Goal: Register for event/course

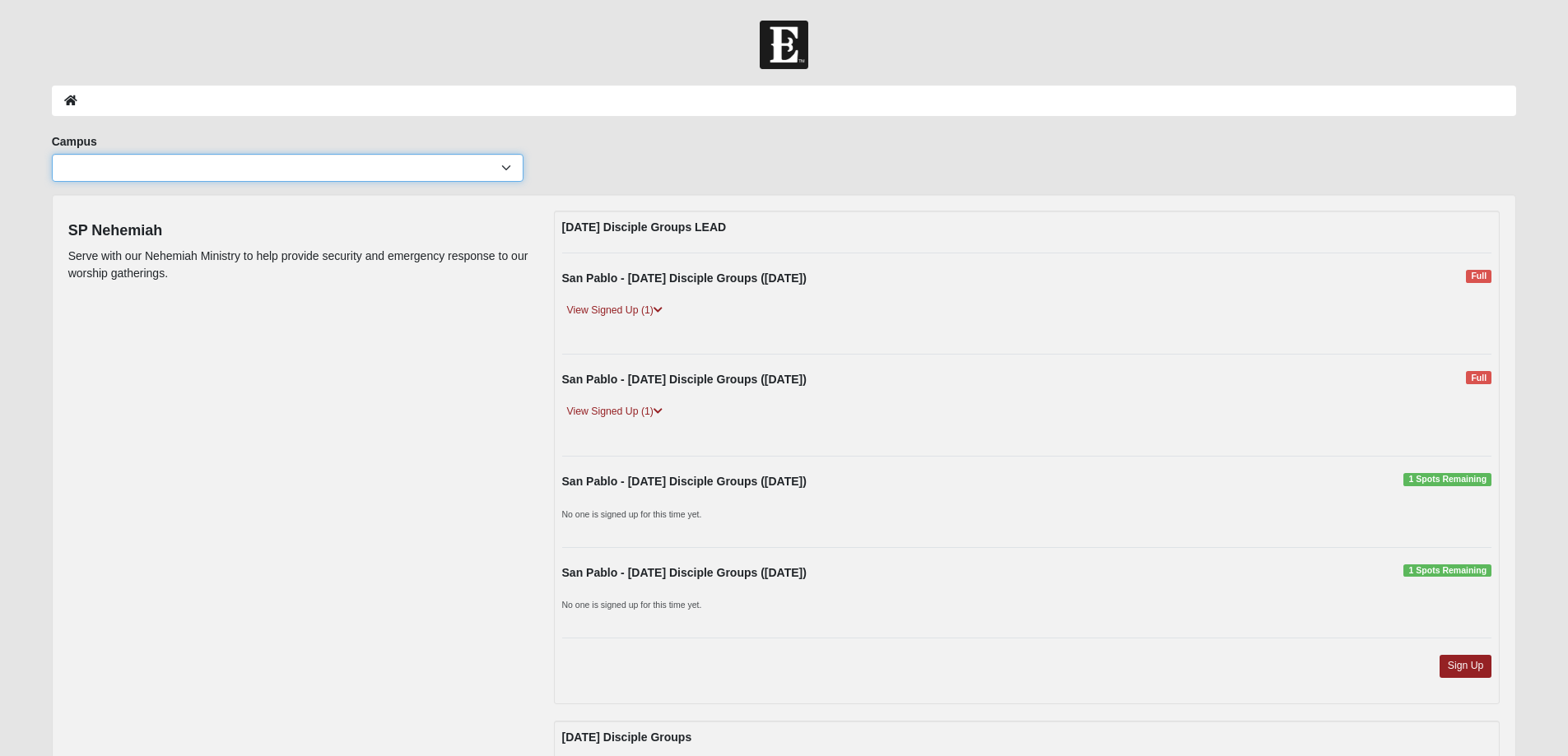
click at [251, 169] on select "Arlington Baymeadows Eleven22 Online Fleming Island Jesup Mandarin North Jax Or…" at bounding box center [288, 168] width 471 height 28
select select "3"
click at [52, 154] on select "Arlington Baymeadows Eleven22 Online Fleming Island Jesup Mandarin North Jax Or…" at bounding box center [288, 168] width 471 height 28
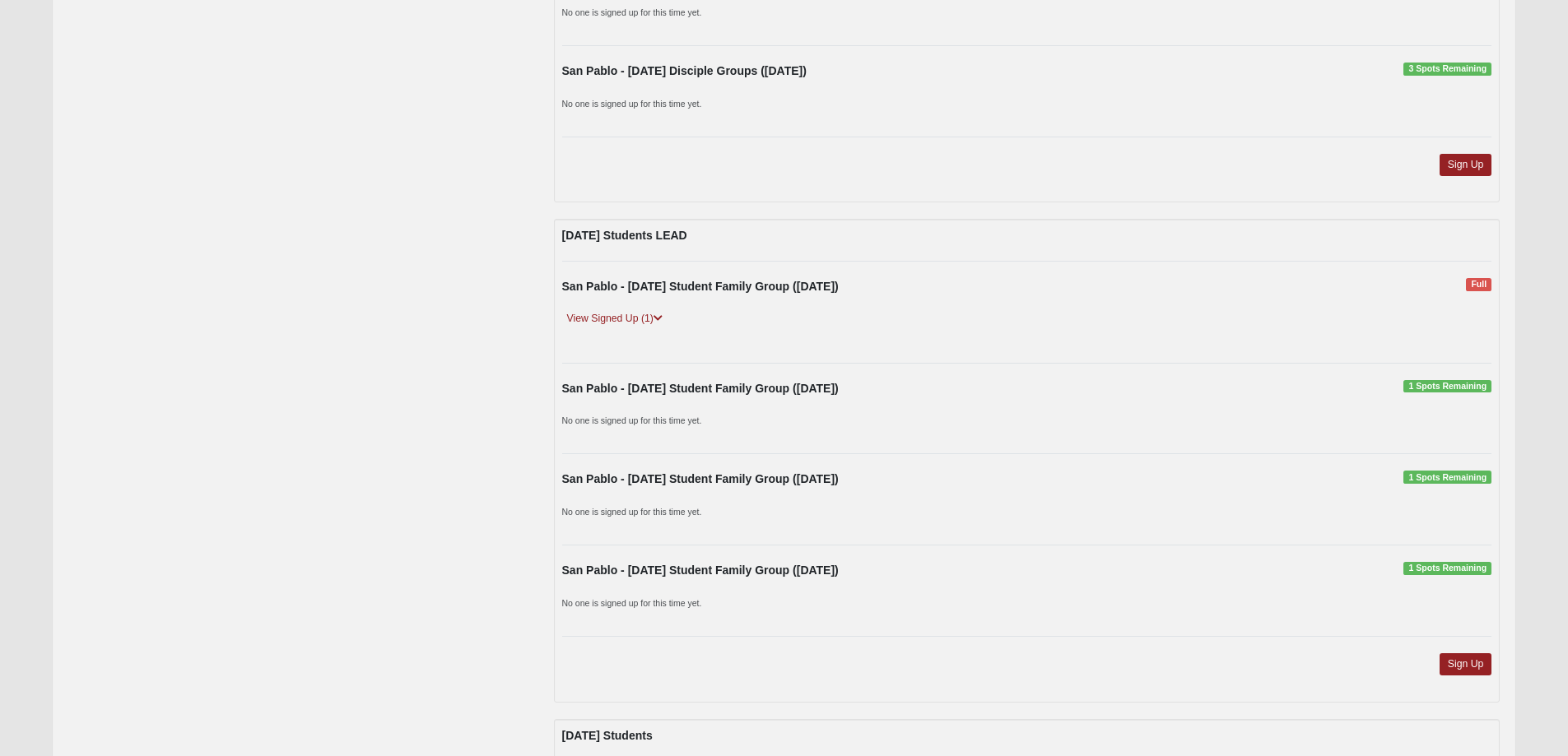
scroll to position [1262, 0]
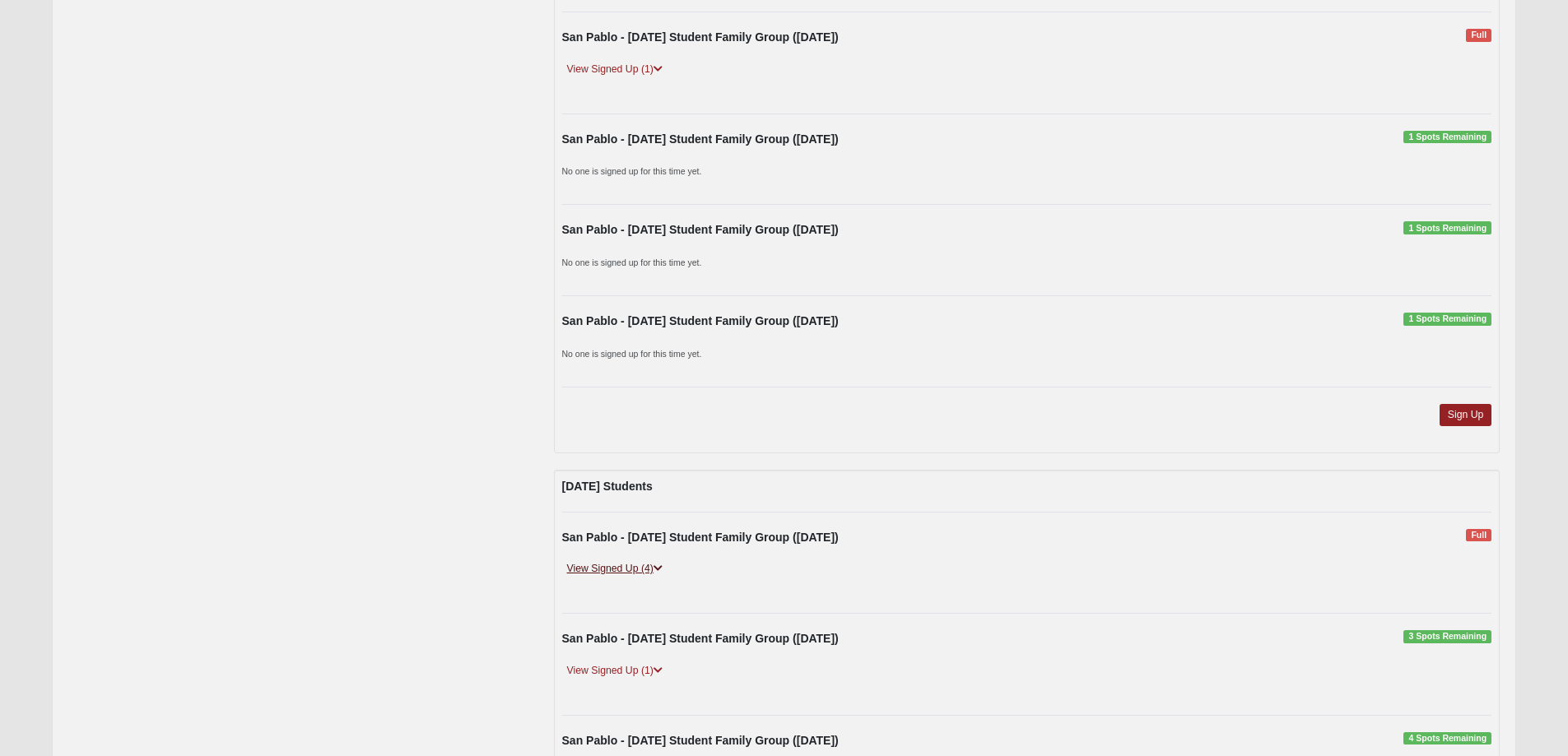
click at [588, 573] on link "View Signed Up (4)" at bounding box center [615, 569] width 105 height 17
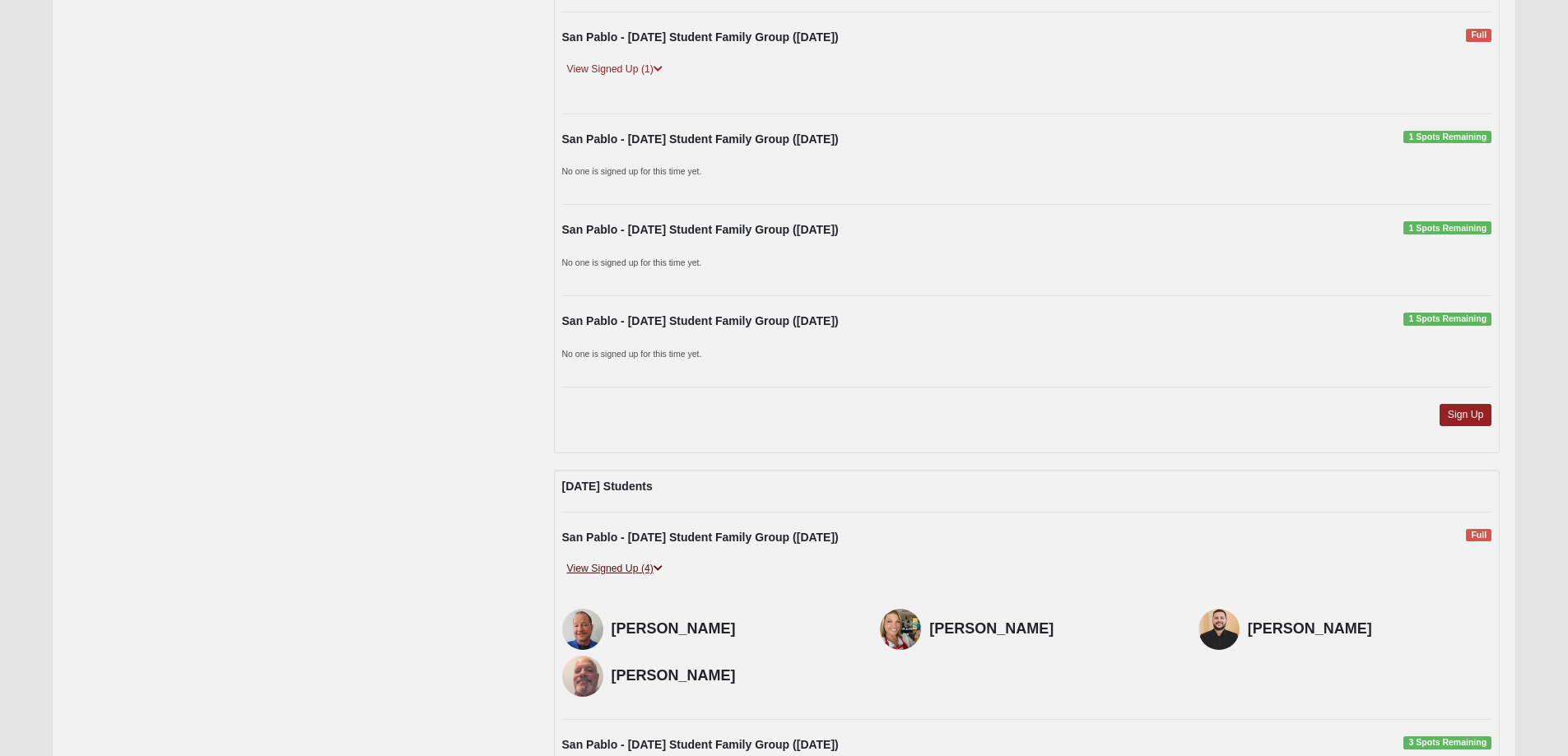
click at [579, 566] on link "View Signed Up (4)" at bounding box center [615, 569] width 105 height 17
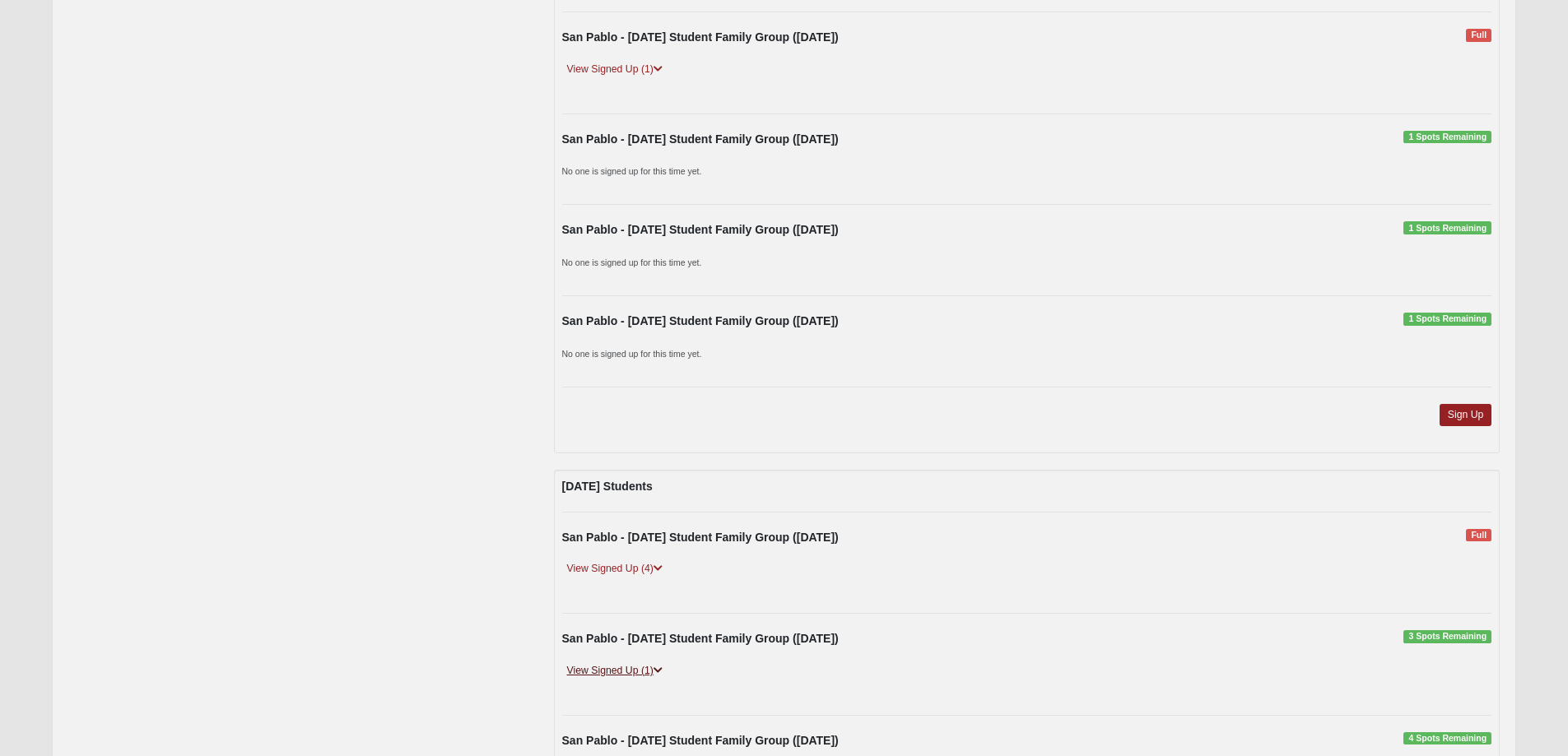
click at [611, 671] on link "View Signed Up (1)" at bounding box center [615, 671] width 105 height 17
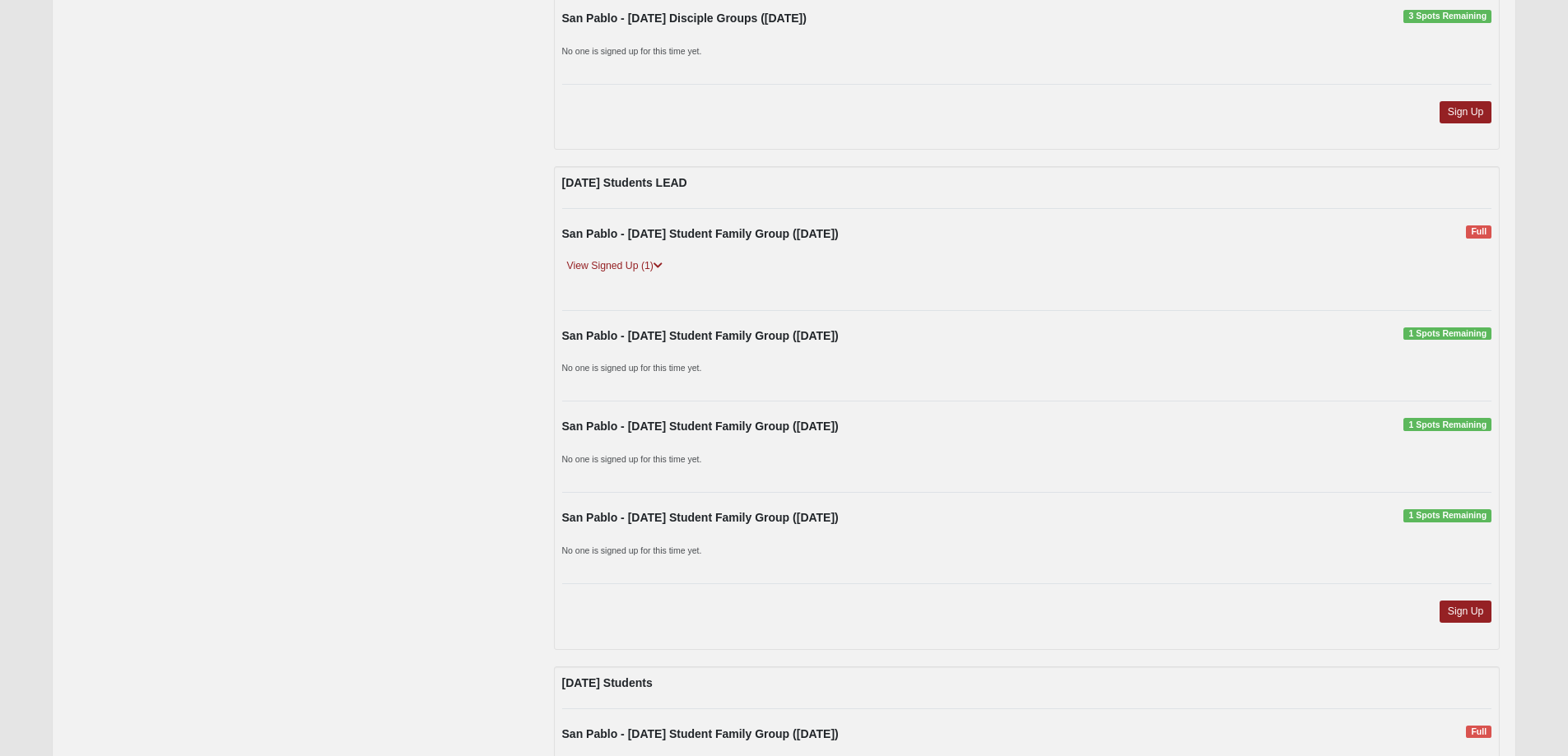
scroll to position [1043, 0]
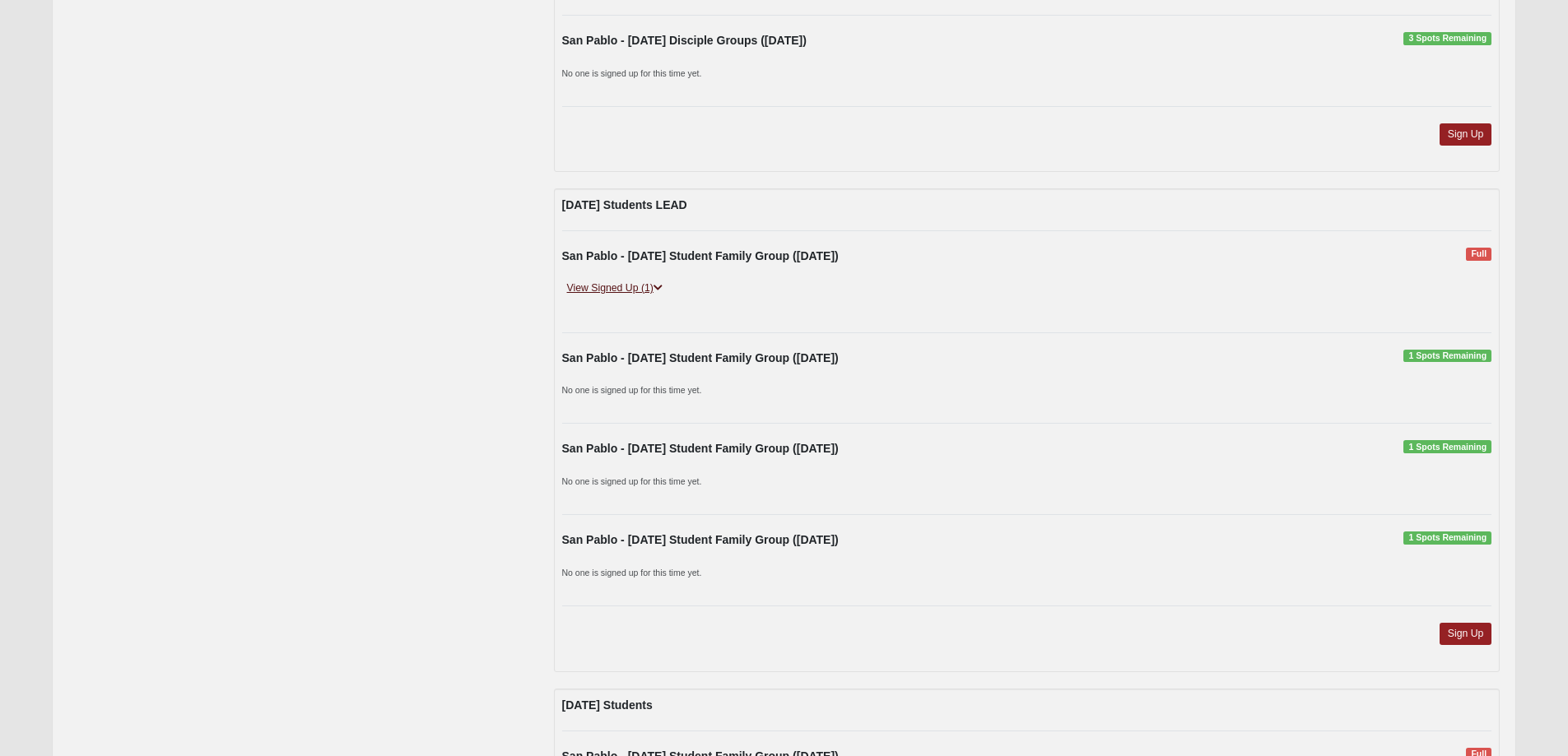
click at [603, 286] on link "View Signed Up (1)" at bounding box center [615, 288] width 105 height 17
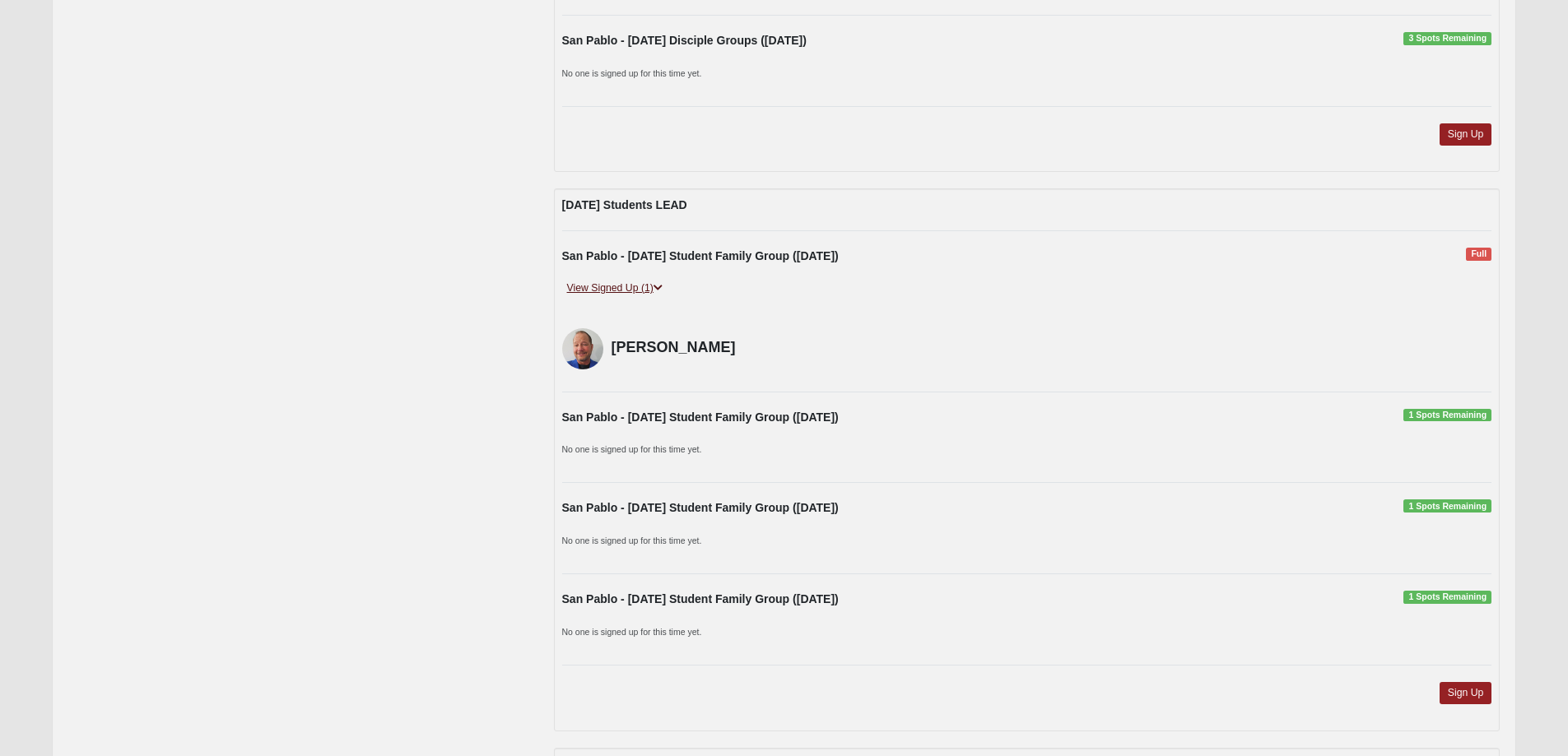
click at [603, 286] on link "View Signed Up (1)" at bounding box center [615, 288] width 105 height 17
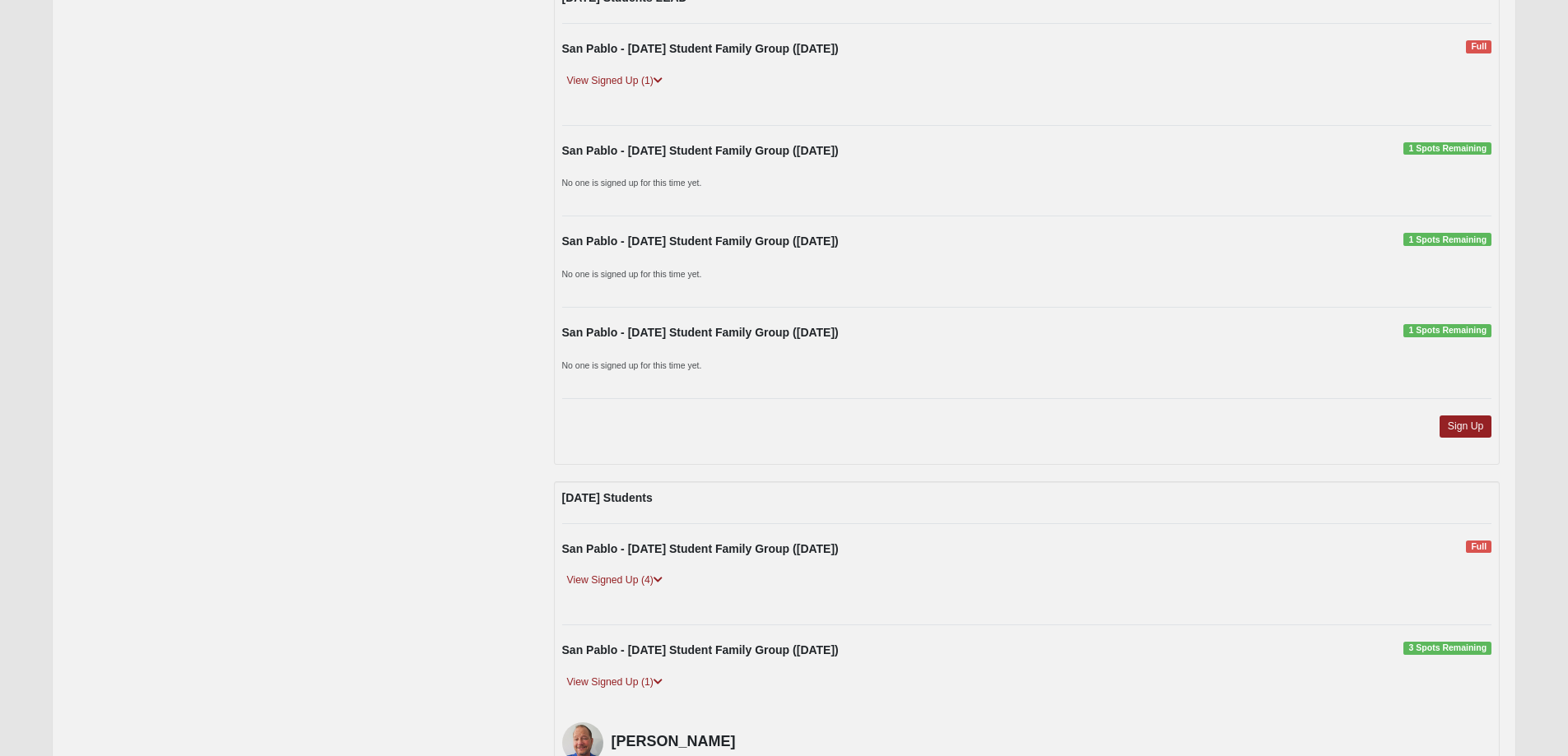
scroll to position [1371, 0]
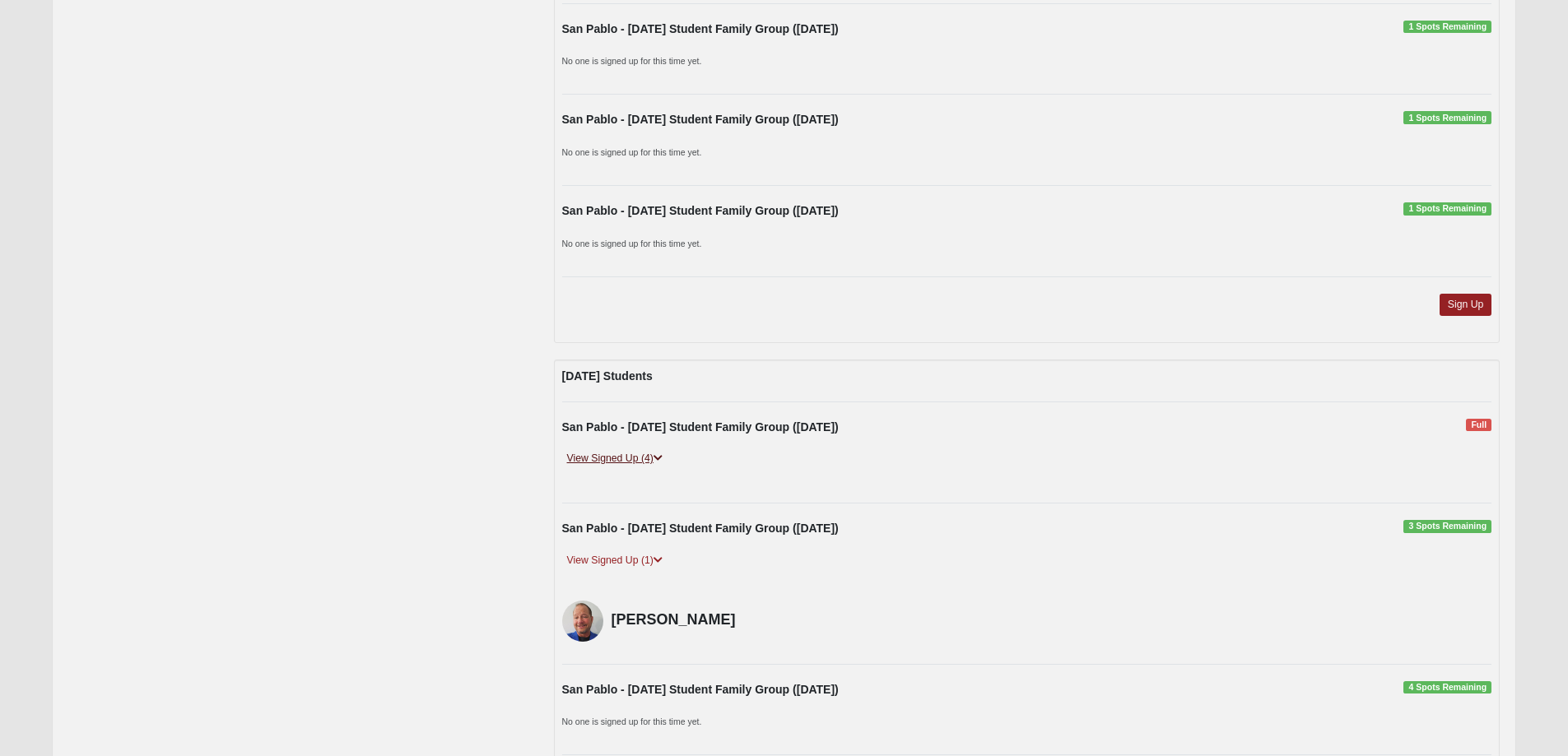
click at [616, 458] on link "View Signed Up (4)" at bounding box center [615, 458] width 105 height 17
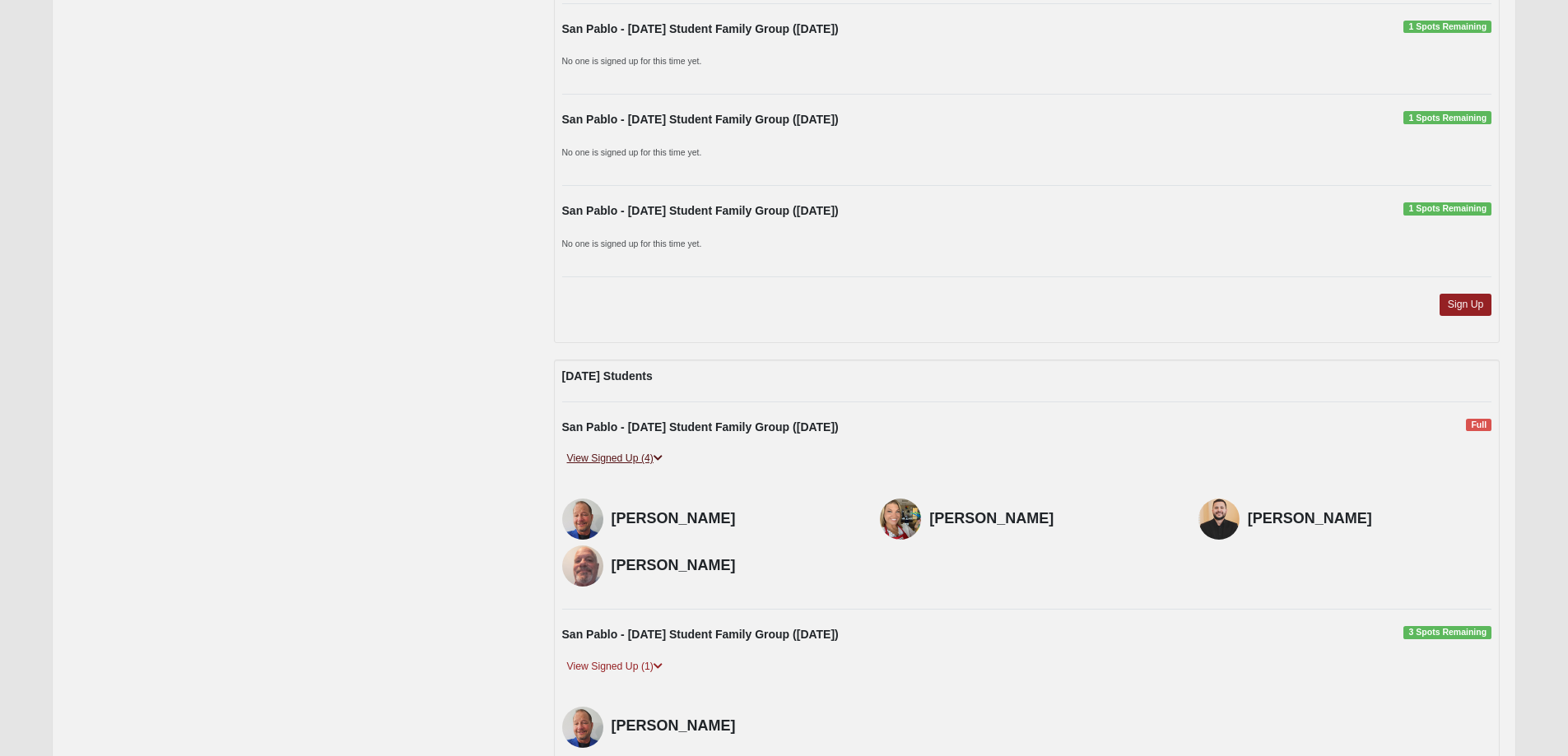
click at [616, 458] on link "View Signed Up (4)" at bounding box center [615, 458] width 105 height 17
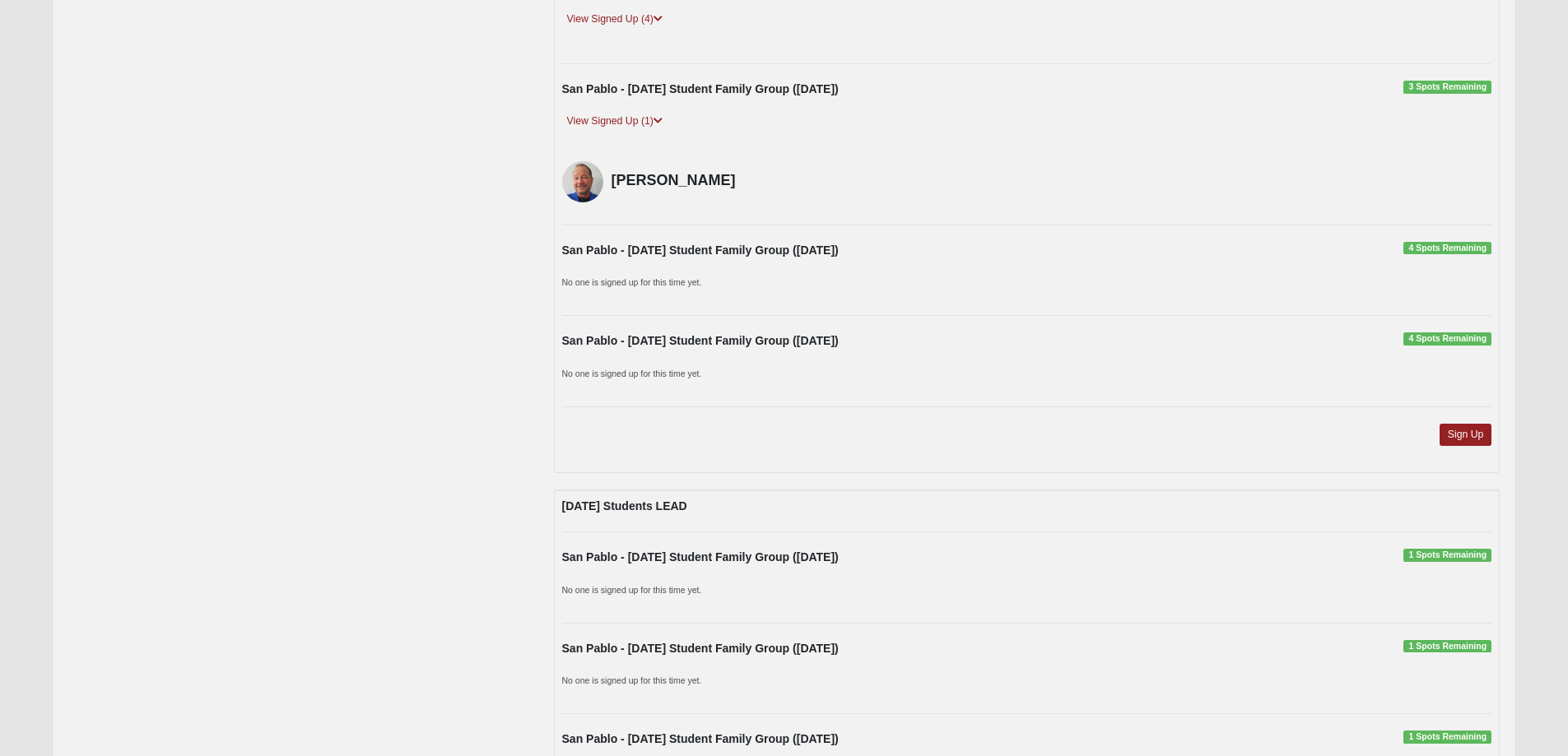
scroll to position [1811, 0]
drag, startPoint x: 1489, startPoint y: 431, endPoint x: 1480, endPoint y: 431, distance: 9.0
click at [1488, 431] on link "Sign Up" at bounding box center [1466, 436] width 53 height 22
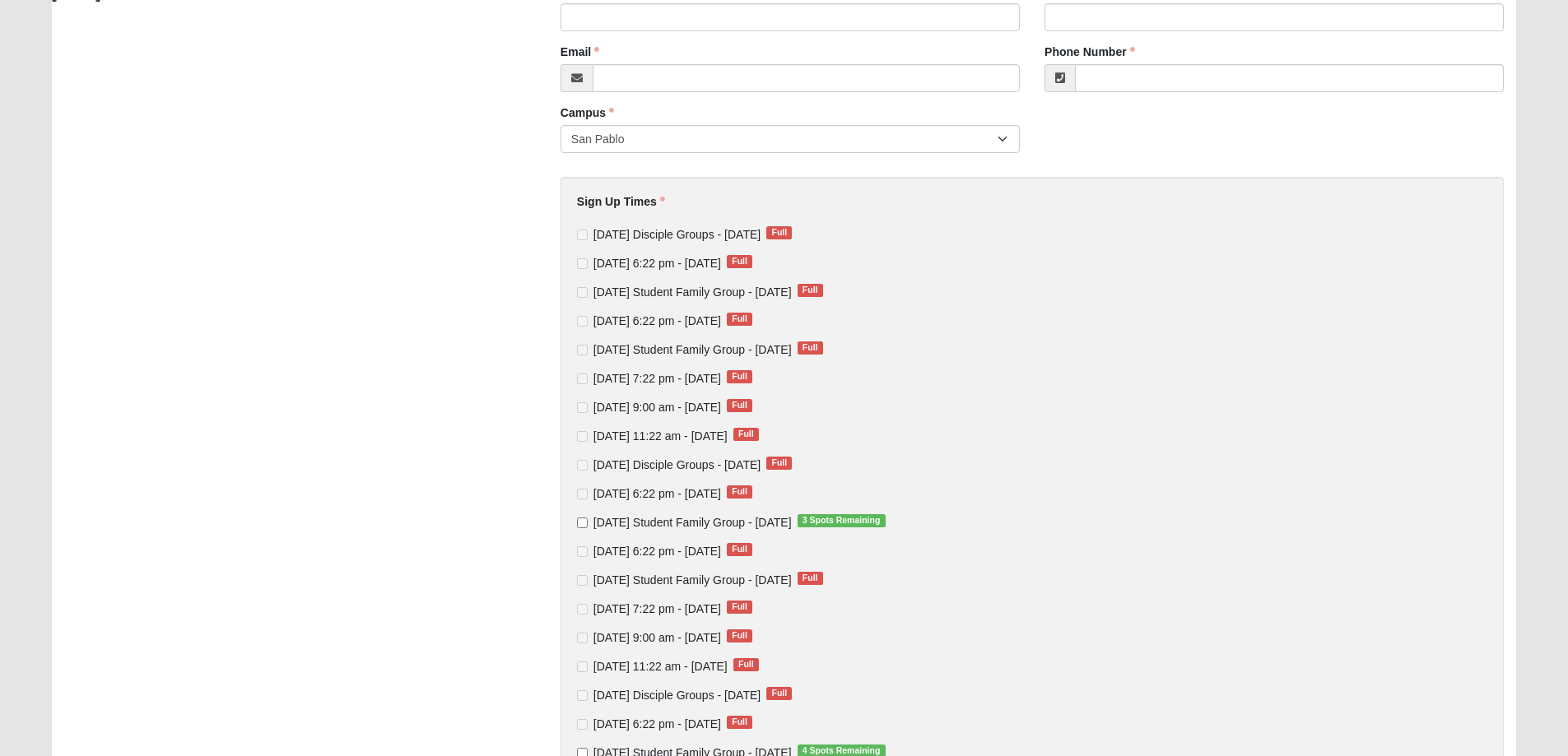
scroll to position [156, 0]
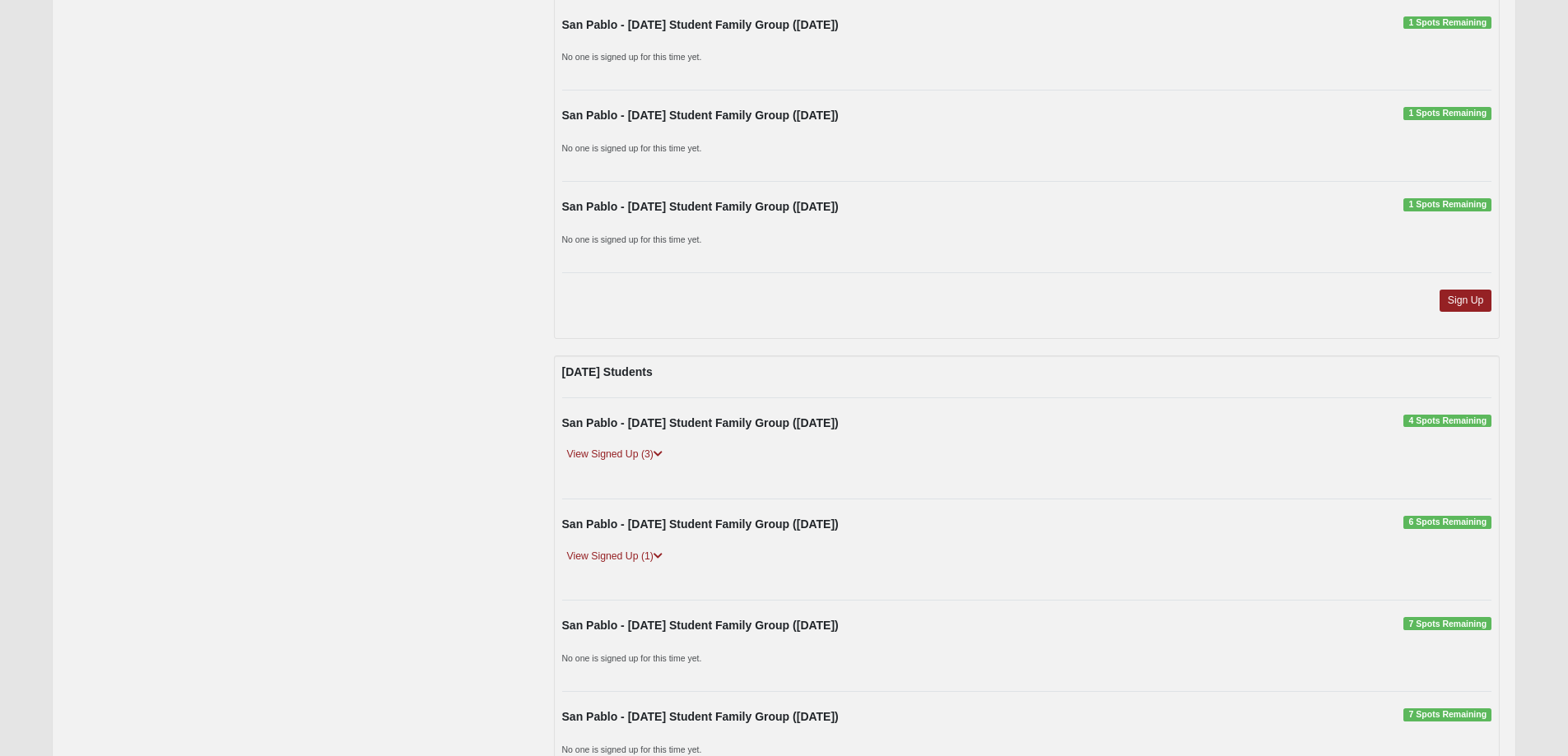
scroll to position [2413, 0]
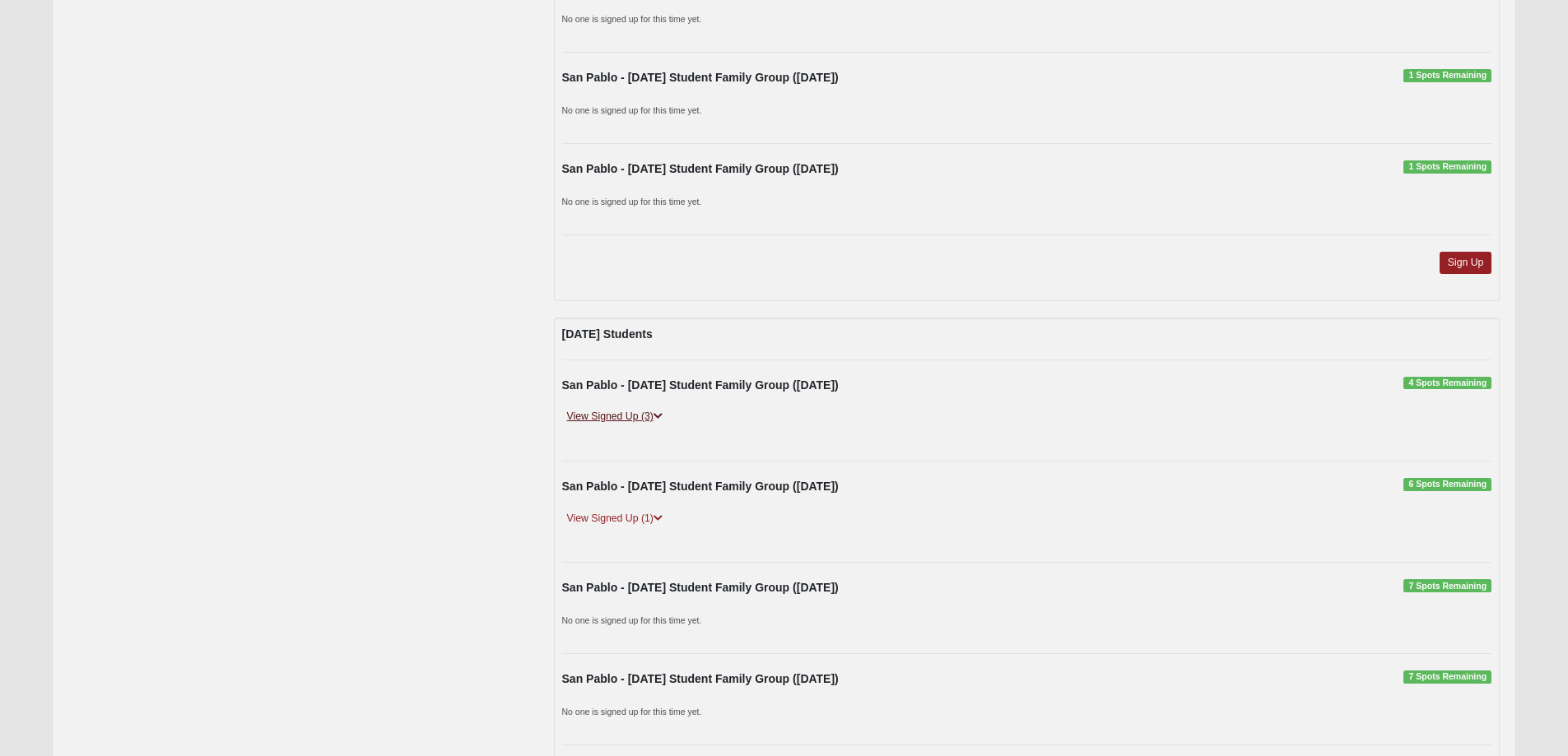
click at [596, 418] on link "View Signed Up (3)" at bounding box center [615, 416] width 105 height 17
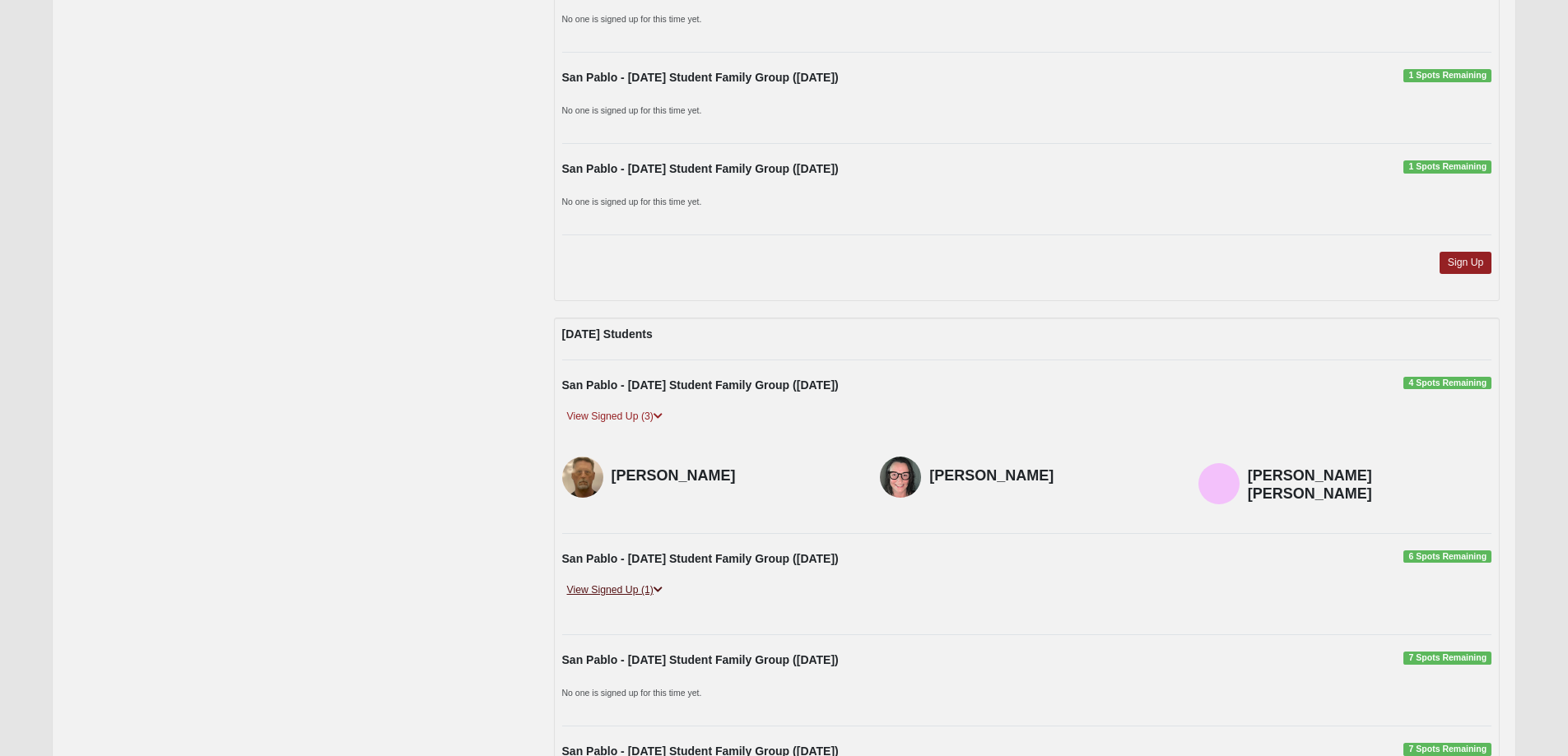
click at [630, 582] on link "View Signed Up (1)" at bounding box center [615, 590] width 105 height 17
